Goal: Task Accomplishment & Management: Manage account settings

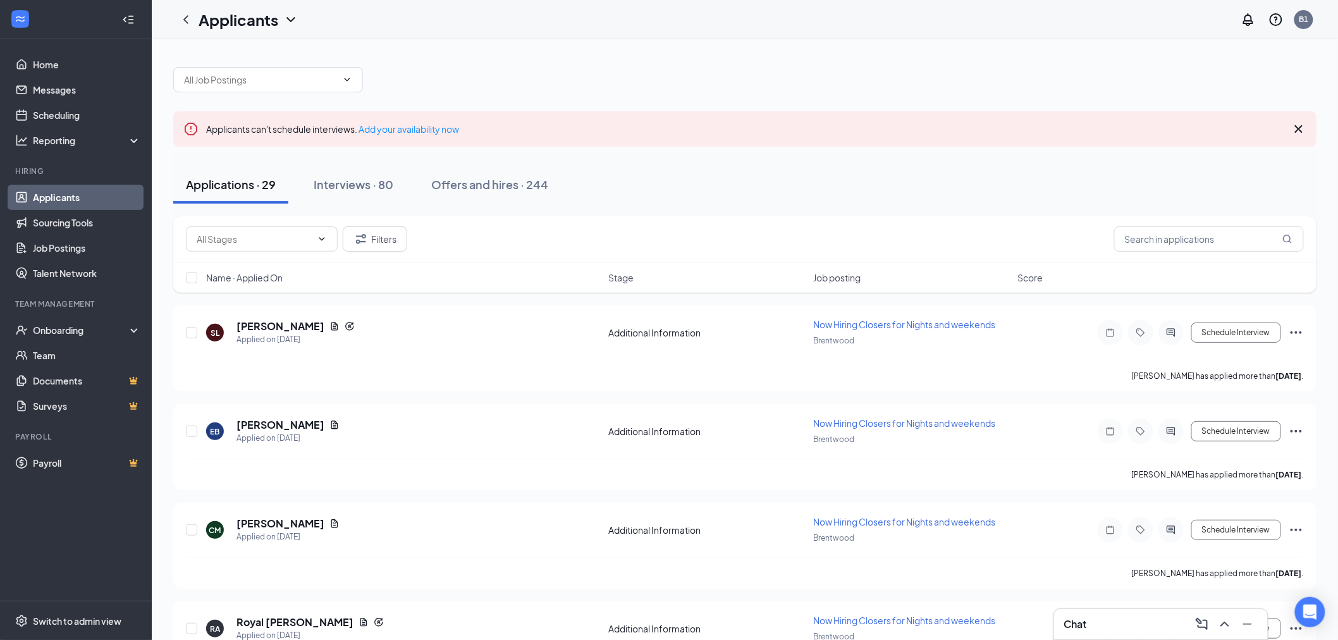
drag, startPoint x: 346, startPoint y: 180, endPoint x: 399, endPoint y: 214, distance: 62.6
click at [346, 181] on div "Interviews · 80" at bounding box center [354, 184] width 80 height 16
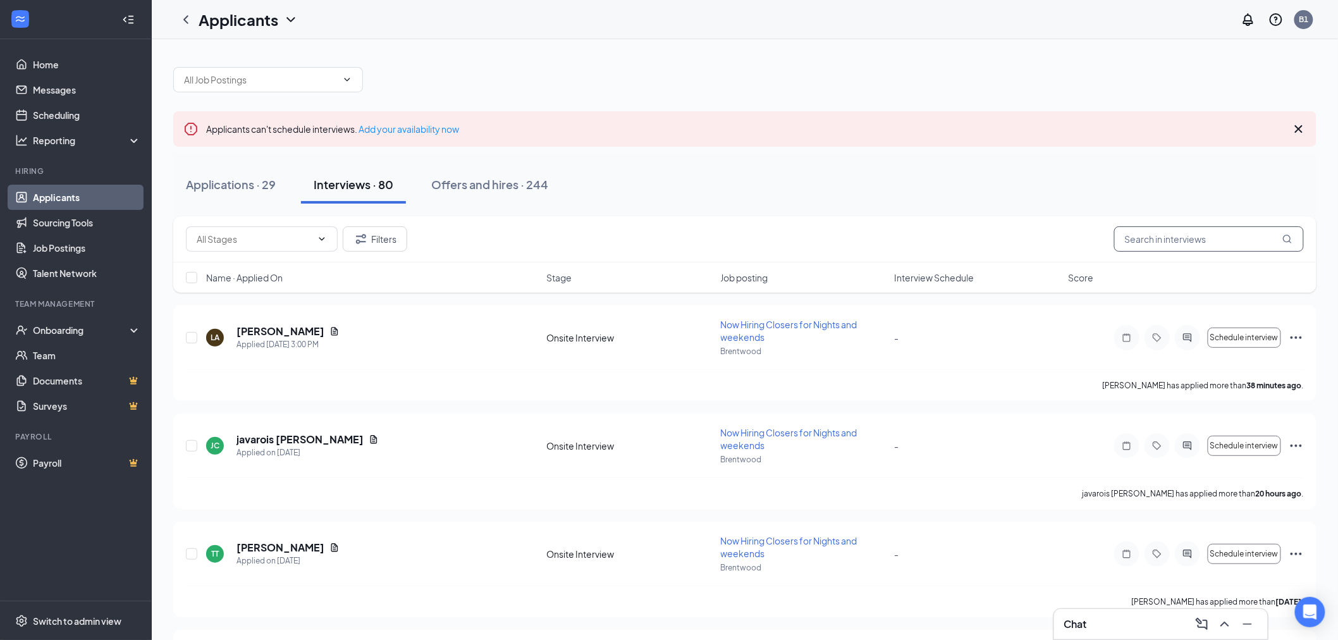
click at [1176, 235] on input "text" at bounding box center [1209, 238] width 190 height 25
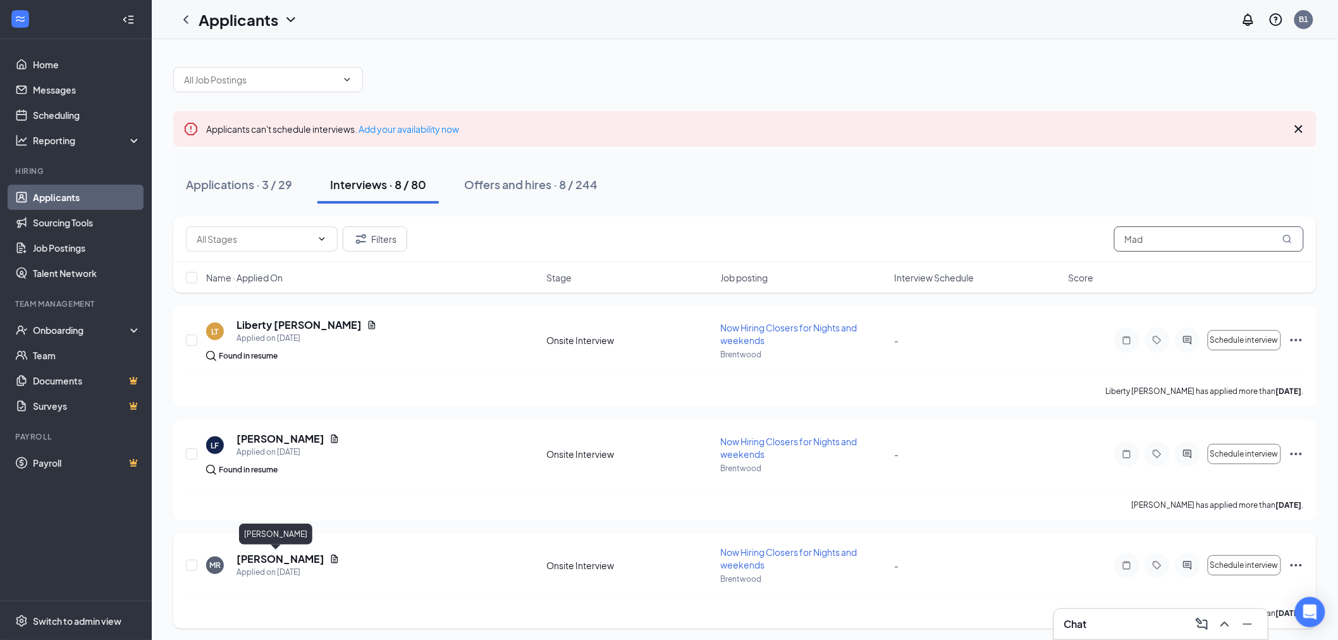
type input "Mad"
click at [273, 559] on h5 "[PERSON_NAME]" at bounding box center [280, 559] width 88 height 14
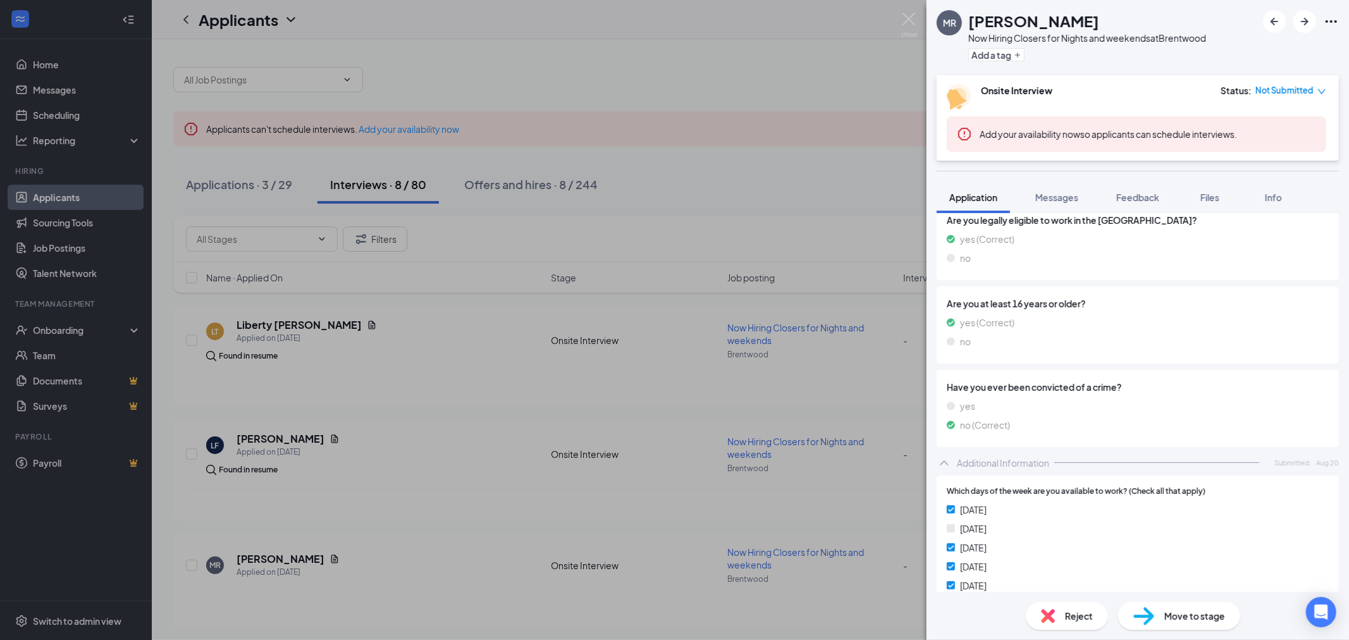
scroll to position [421, 0]
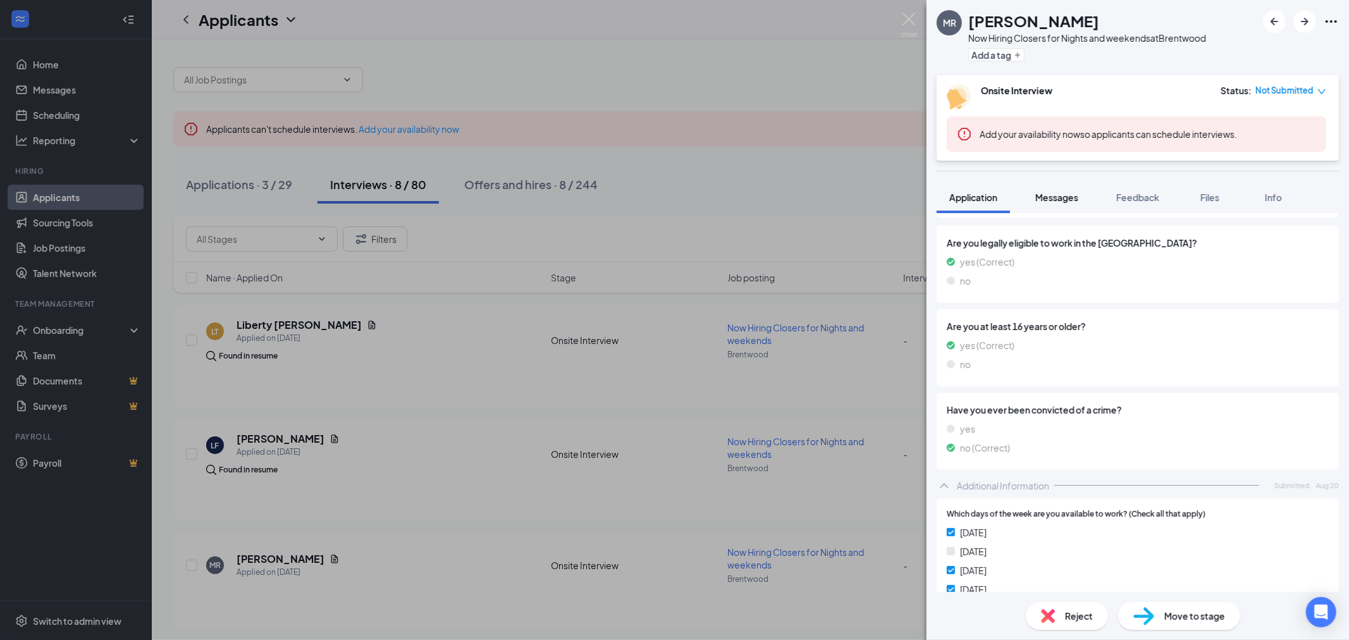
click at [1050, 197] on span "Messages" at bounding box center [1056, 197] width 43 height 11
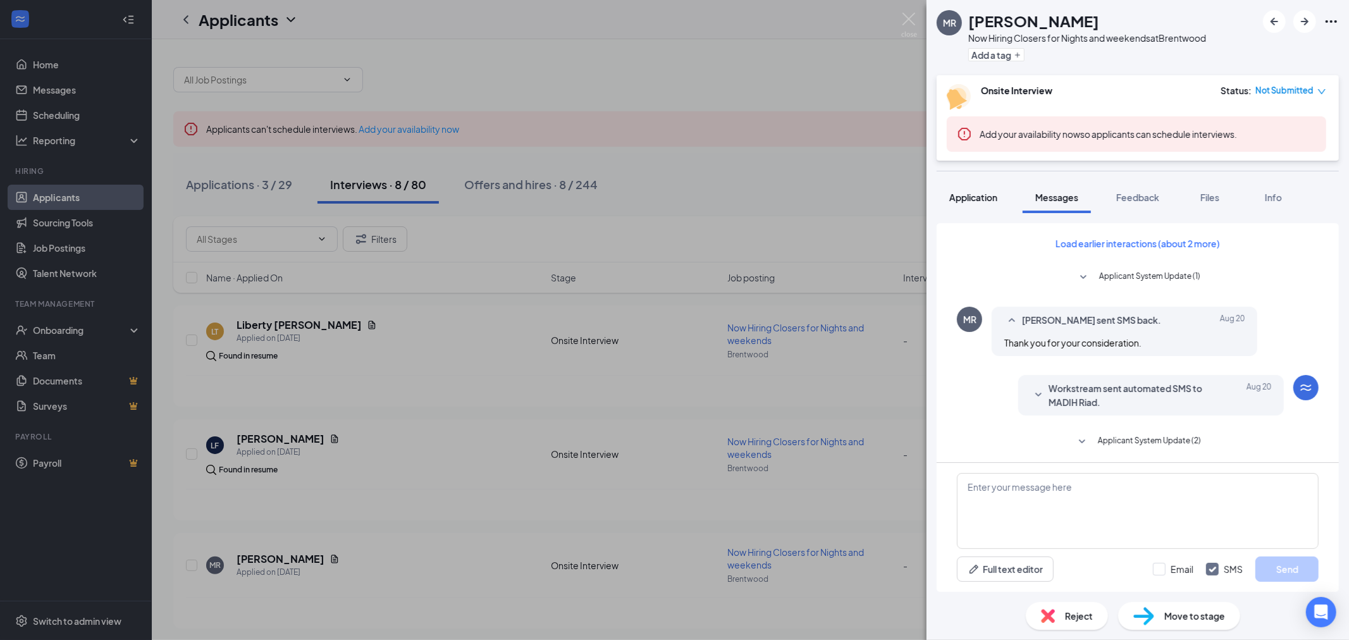
click at [977, 199] on span "Application" at bounding box center [973, 197] width 48 height 11
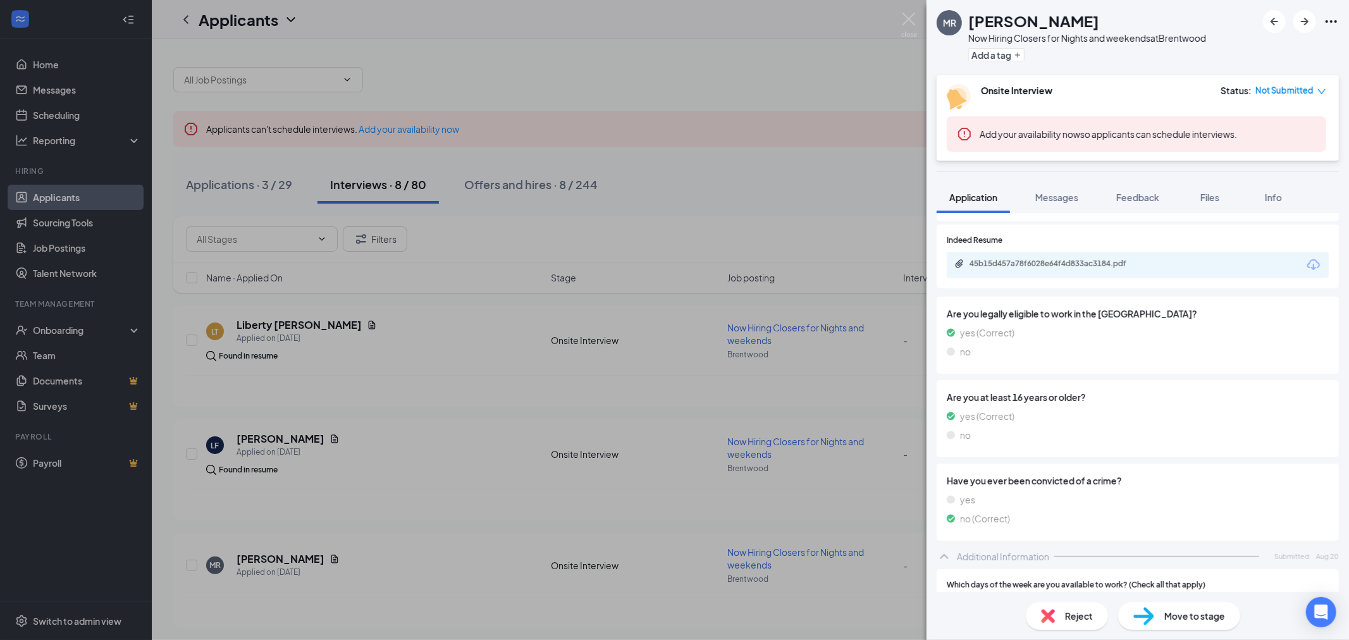
scroll to position [351, 0]
click at [1046, 263] on div "45b15d457a78f6028e64f4d833ac3184.pdf" at bounding box center [1057, 263] width 177 height 10
